Goal: Find specific page/section: Find specific page/section

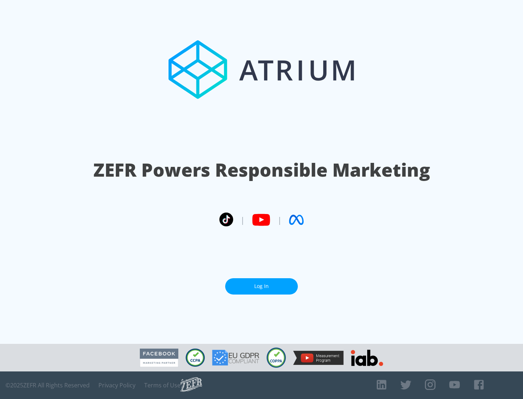
click at [261, 286] on link "Log In" at bounding box center [261, 286] width 73 height 16
